Goal: Task Accomplishment & Management: Complete application form

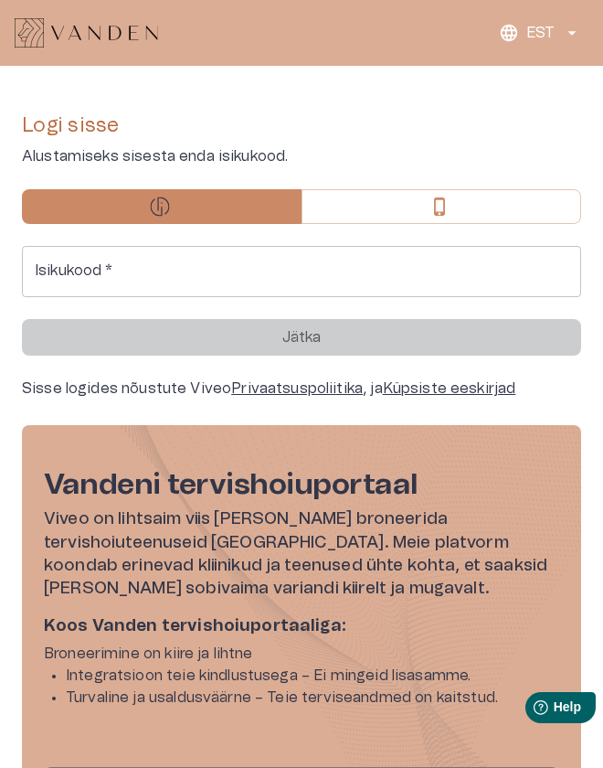
click at [307, 271] on input "Isikukood   *" at bounding box center [302, 271] width 560 height 51
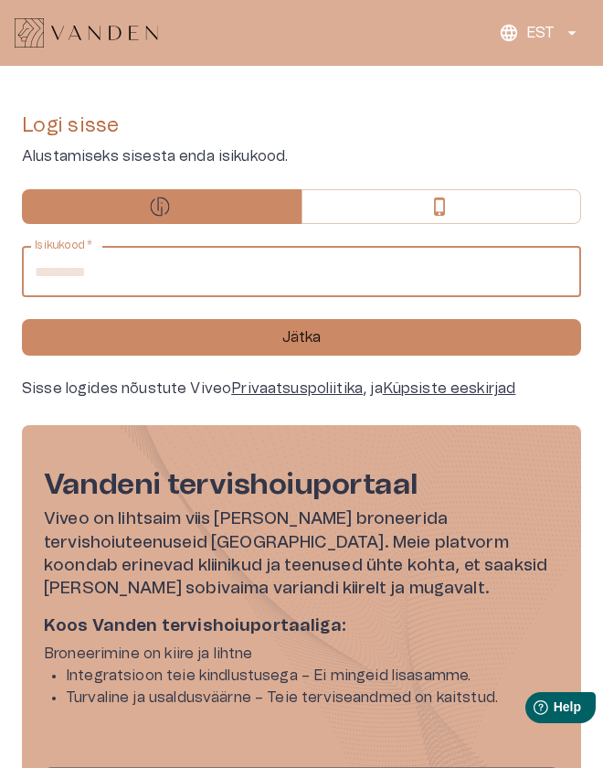
type input "**********"
click at [22, 319] on button "Jätka" at bounding box center [302, 337] width 560 height 37
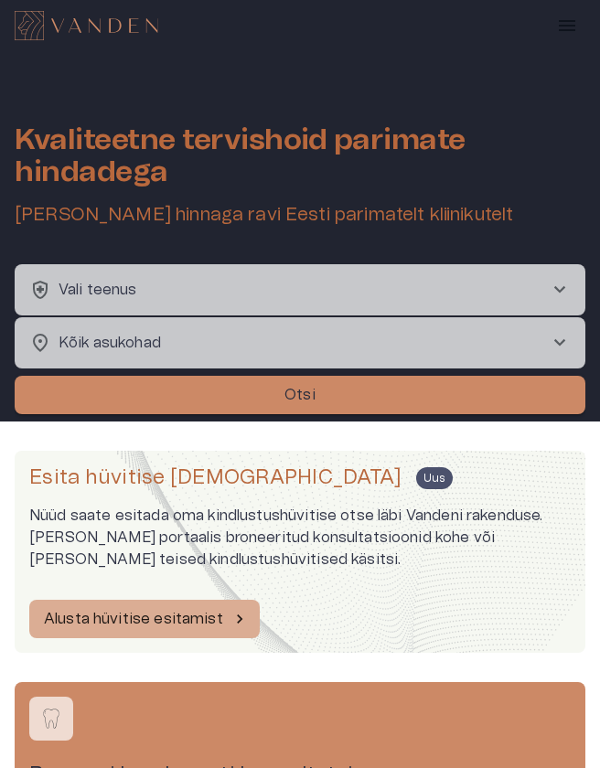
click at [573, 17] on icon "Rippmenüü nähtavus" at bounding box center [567, 26] width 22 height 22
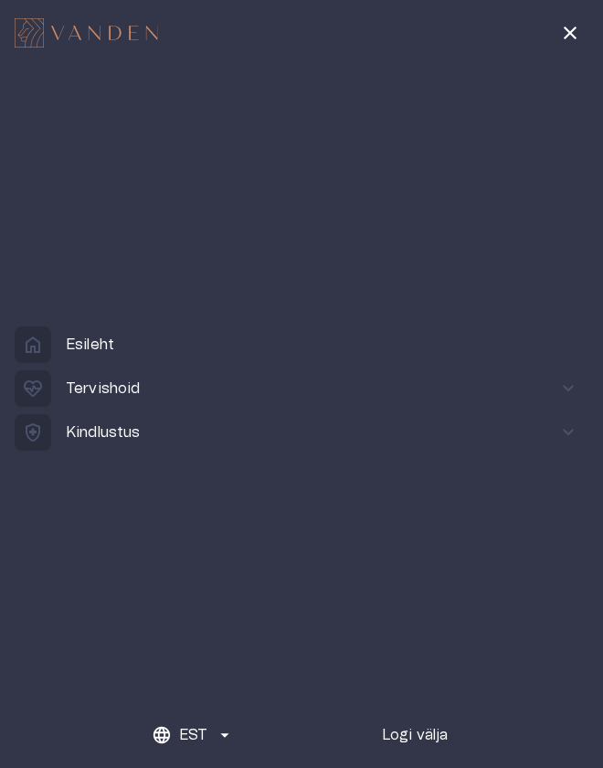
click at [135, 422] on p "Kindlustus" at bounding box center [103, 433] width 75 height 22
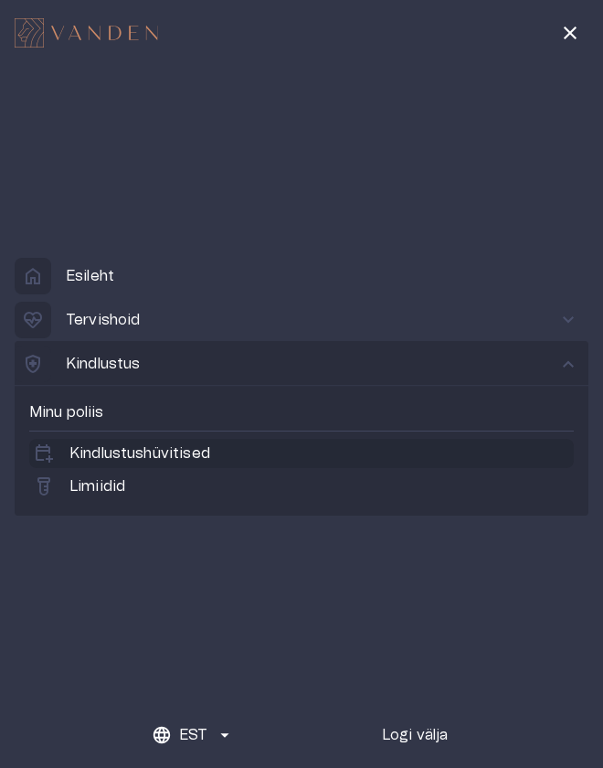
click at [153, 454] on p "Kindlustushüvitised" at bounding box center [139, 454] width 141 height 22
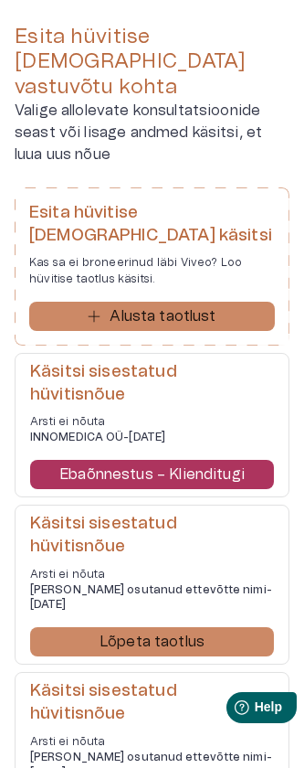
scroll to position [308, 0]
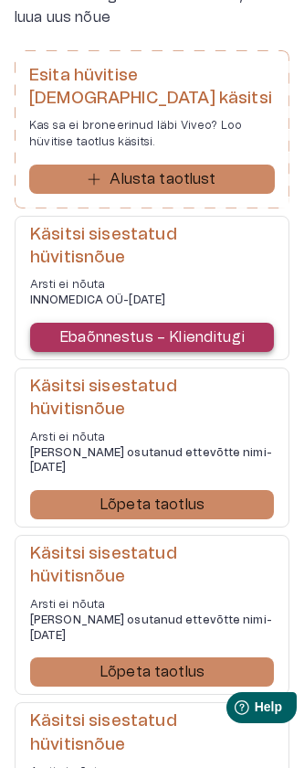
click at [221, 326] on p "Ebaõnnestus – Klienditugi" at bounding box center [152, 337] width 186 height 22
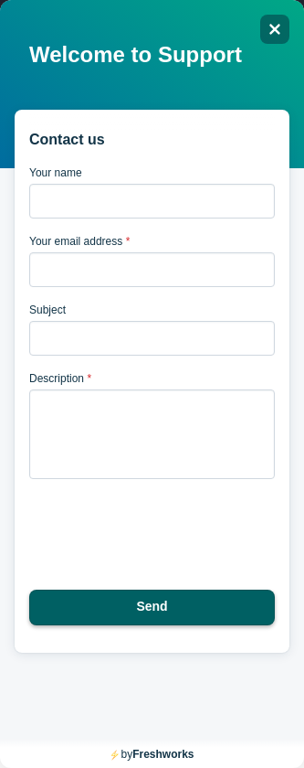
scroll to position [52, 0]
click at [284, 30] on div "Close" at bounding box center [275, 29] width 29 height 29
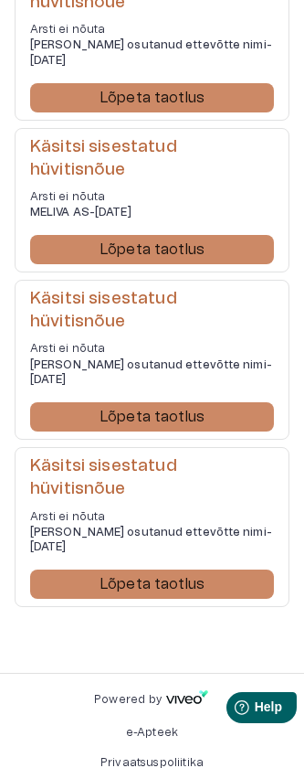
scroll to position [0, 0]
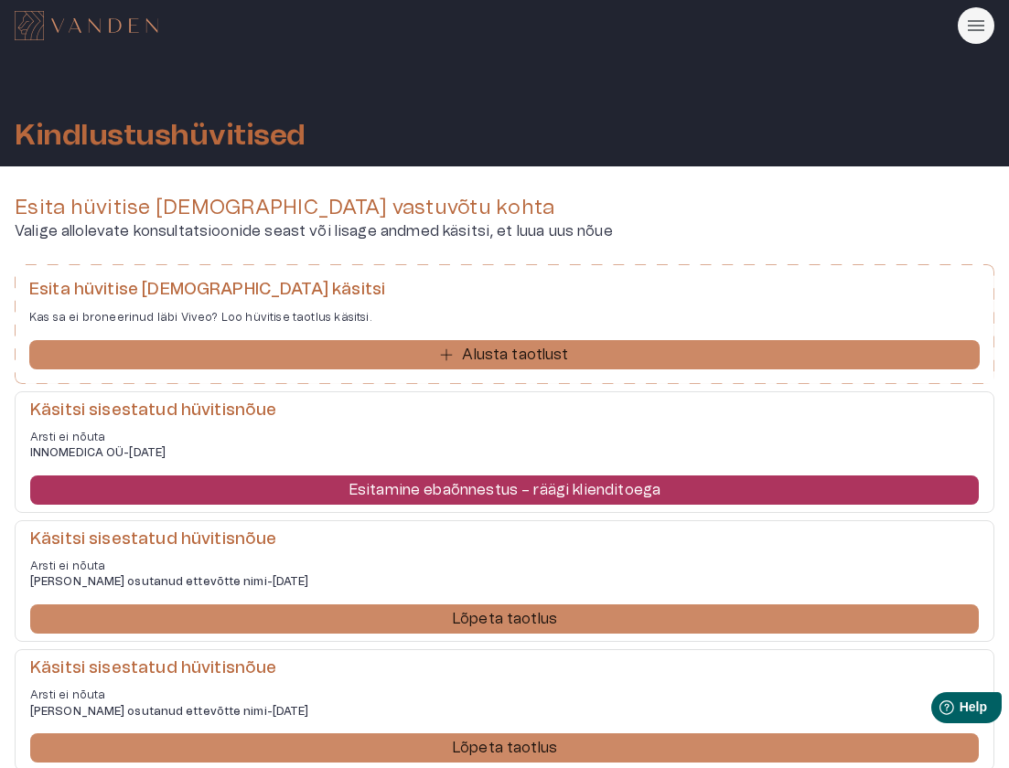
drag, startPoint x: 708, startPoint y: 213, endPoint x: 698, endPoint y: 209, distance: 10.7
click at [307, 213] on h4 "Esita hüvitise taotlus vastuvõtu kohta" at bounding box center [504, 208] width 979 height 25
